Goal: Transaction & Acquisition: Book appointment/travel/reservation

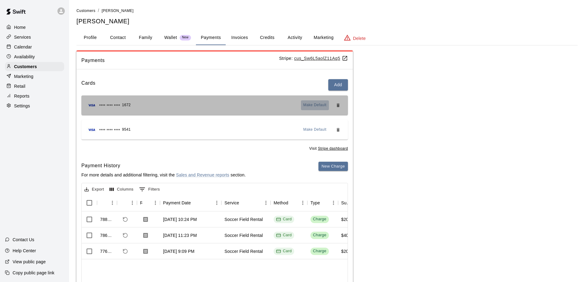
click at [309, 103] on span "Make Default" at bounding box center [314, 105] width 23 height 6
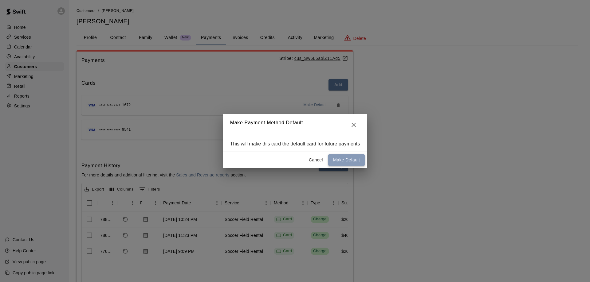
click at [353, 161] on button "Make Default" at bounding box center [346, 159] width 37 height 11
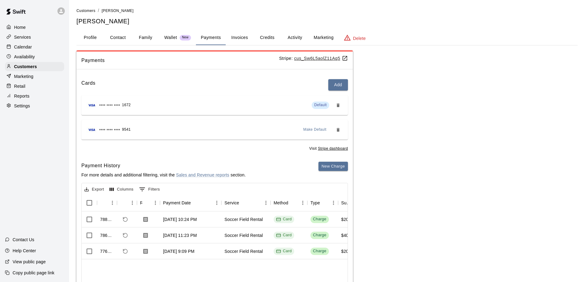
click at [27, 49] on p "Calendar" at bounding box center [23, 47] width 18 height 6
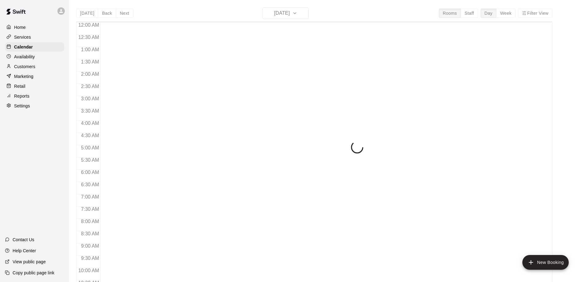
scroll to position [323, 0]
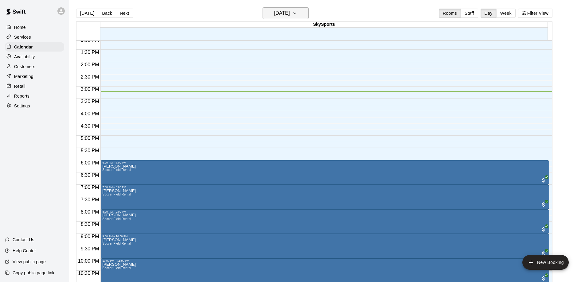
click at [300, 14] on button "[DATE]" at bounding box center [286, 13] width 46 height 12
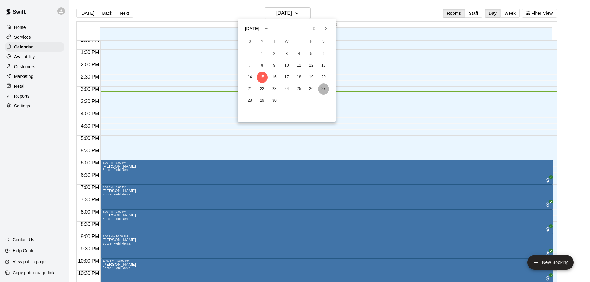
click at [324, 88] on button "27" at bounding box center [323, 89] width 11 height 11
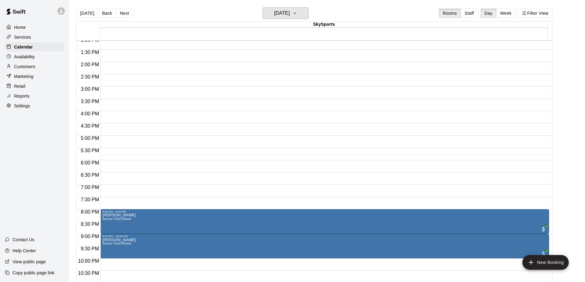
scroll to position [342, 0]
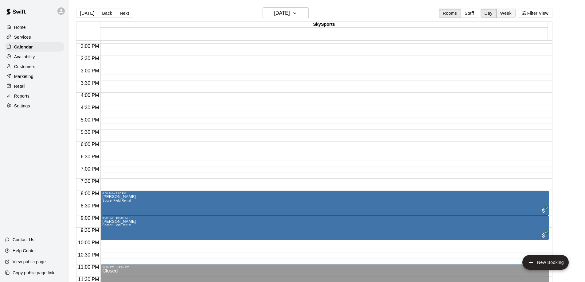
click at [509, 13] on button "Week" at bounding box center [505, 13] width 19 height 9
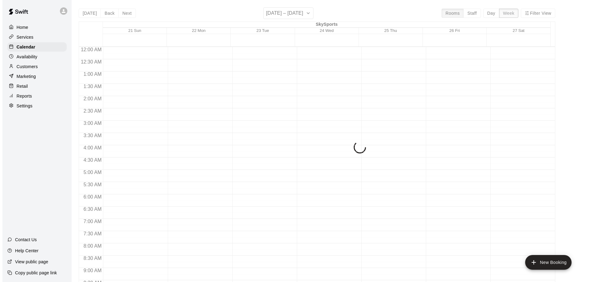
scroll to position [348, 0]
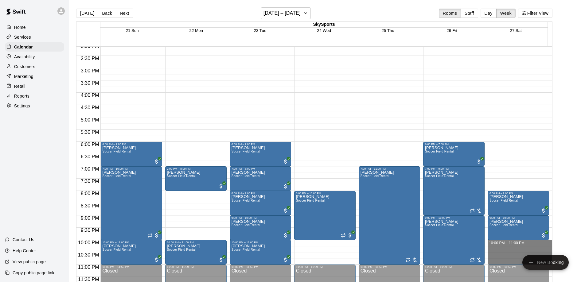
drag, startPoint x: 506, startPoint y: 241, endPoint x: 504, endPoint y: 260, distance: 18.2
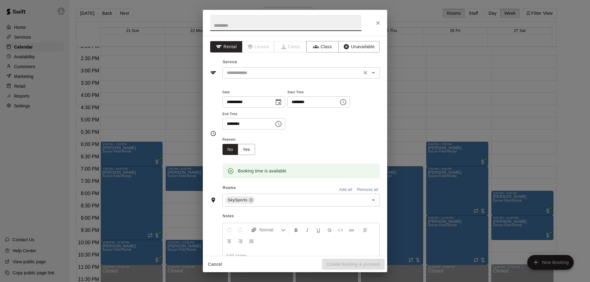
click at [288, 72] on input "text" at bounding box center [291, 73] width 135 height 8
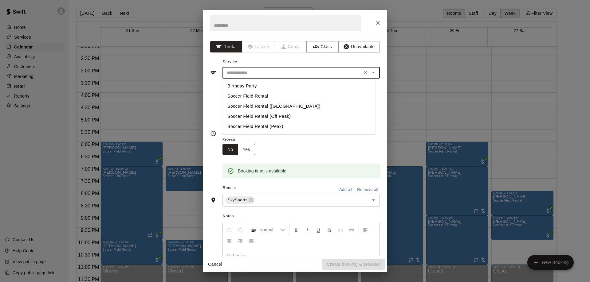
click at [280, 97] on li "Soccer Field Rental" at bounding box center [298, 96] width 153 height 10
type input "**********"
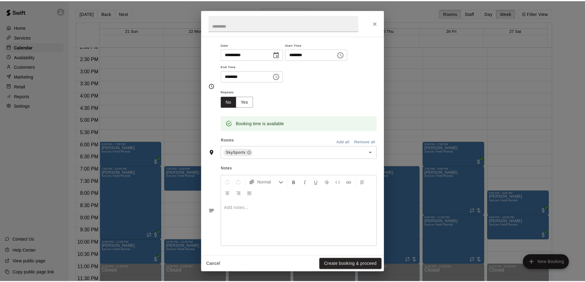
scroll to position [50, 0]
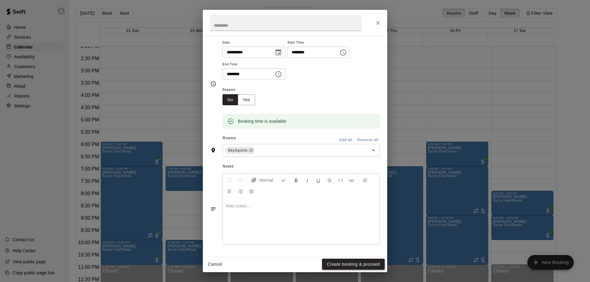
click at [332, 263] on button "Create booking & proceed" at bounding box center [353, 264] width 63 height 11
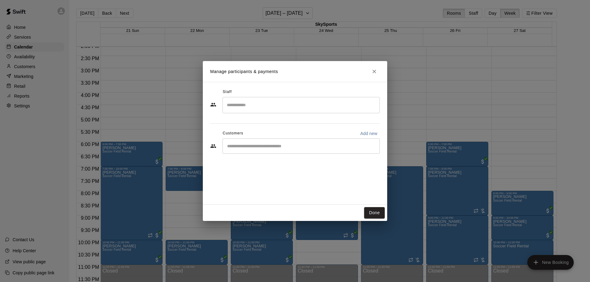
click at [279, 143] on div "​" at bounding box center [300, 146] width 157 height 15
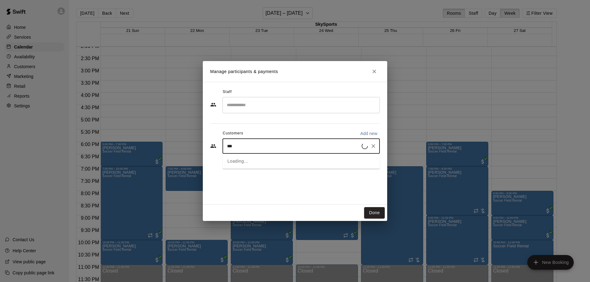
type input "****"
click at [277, 162] on div "[PERSON_NAME]" at bounding box center [273, 160] width 66 height 6
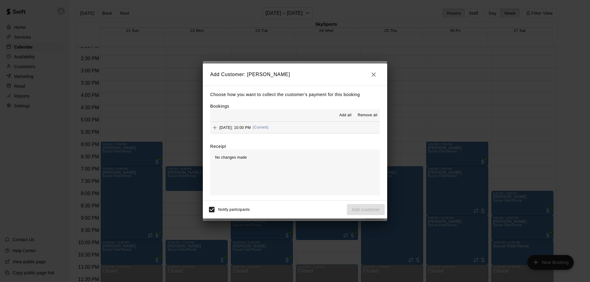
click at [301, 128] on button "[DATE]: 10:00 PM (Current)" at bounding box center [295, 127] width 170 height 11
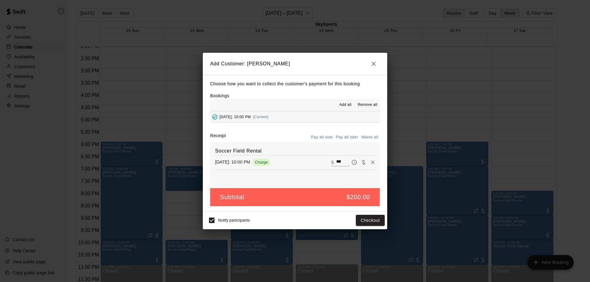
click at [336, 159] on input "***" at bounding box center [343, 162] width 14 height 8
type input "*"
type input "***"
click at [364, 221] on button "Checkout" at bounding box center [370, 220] width 29 height 11
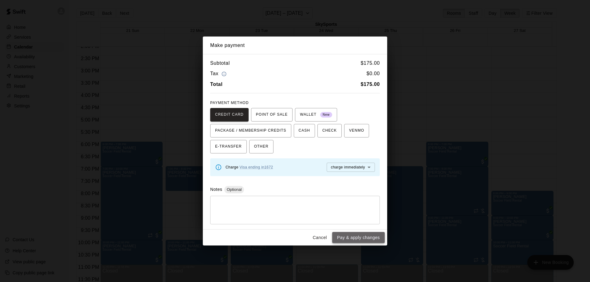
click at [354, 235] on button "Pay & apply changes" at bounding box center [358, 237] width 53 height 11
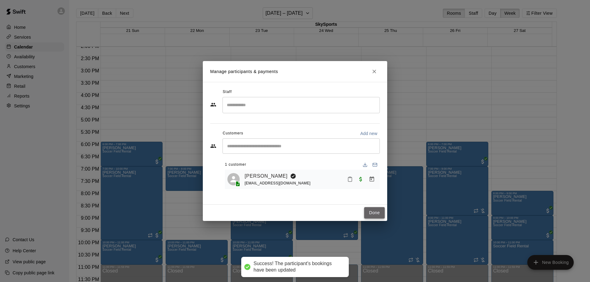
click at [379, 214] on button "Done" at bounding box center [374, 212] width 21 height 11
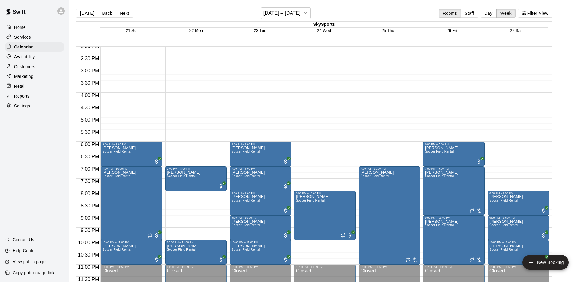
scroll to position [10, 0]
